Goal: Navigation & Orientation: Find specific page/section

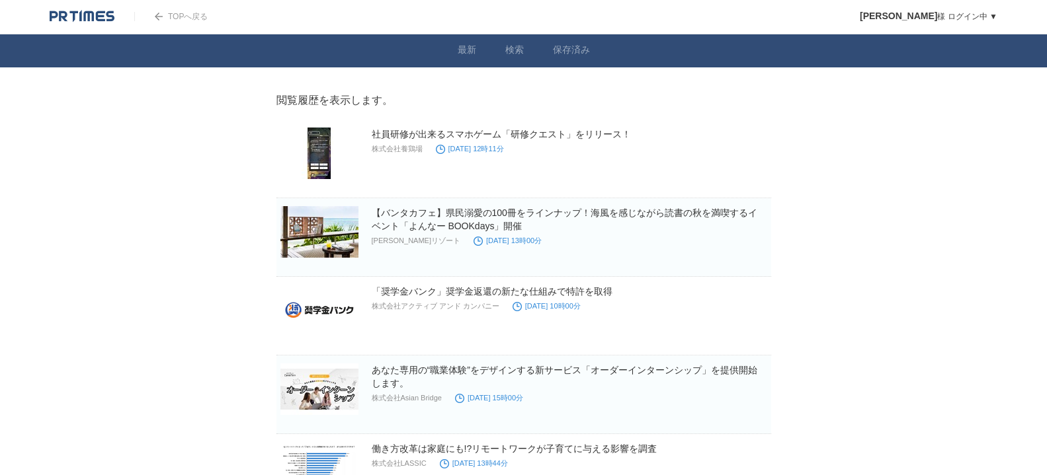
click at [473, 48] on link "最新" at bounding box center [467, 51] width 19 height 14
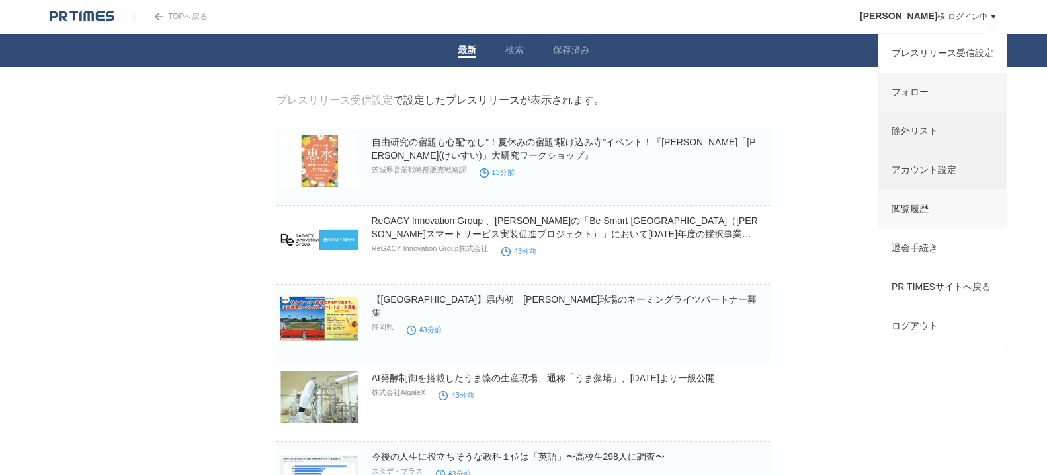
click at [914, 206] on link "閲覧履歴" at bounding box center [942, 209] width 128 height 38
